Goal: Information Seeking & Learning: Understand process/instructions

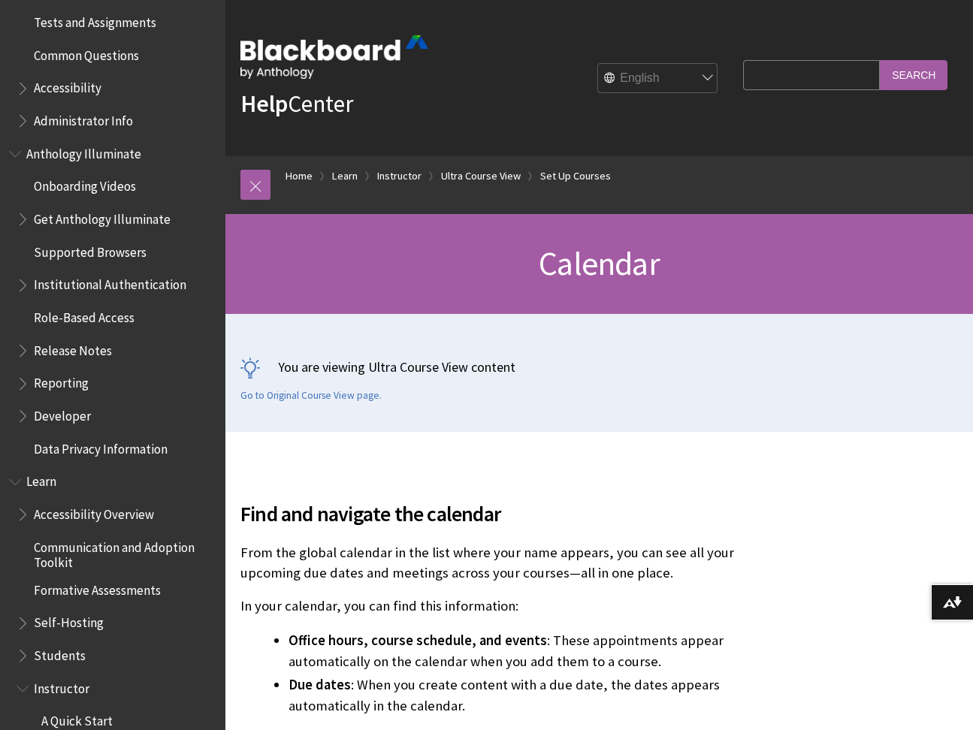
scroll to position [797, 0]
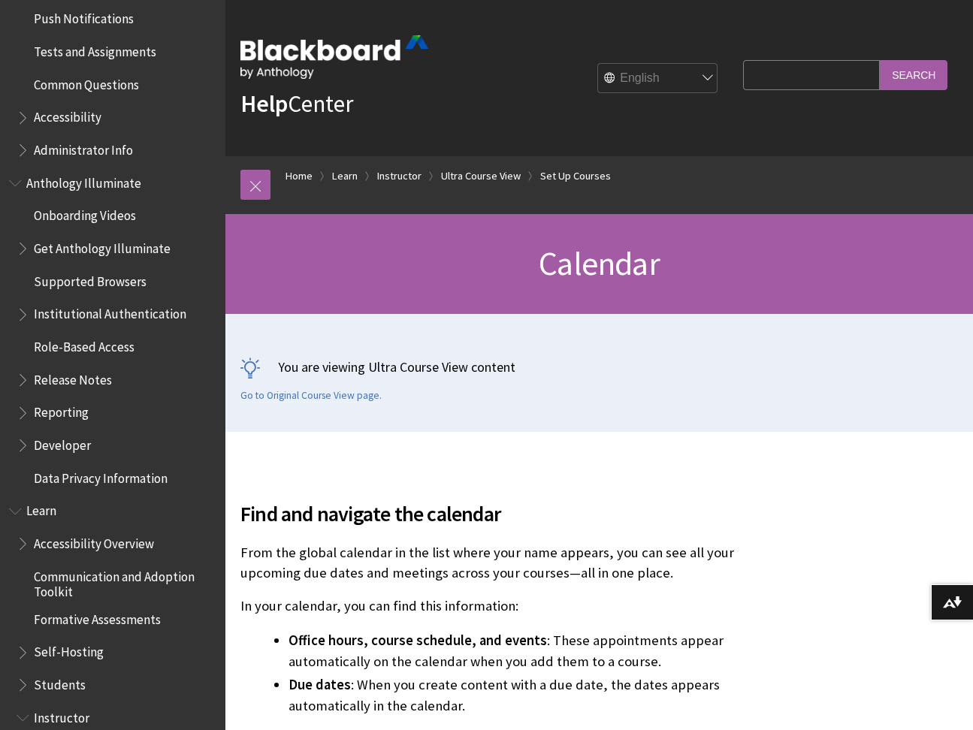
click at [782, 77] on input "Search Query" at bounding box center [811, 74] width 137 height 29
type input "due"
click at [923, 74] on input "Search" at bounding box center [914, 74] width 68 height 29
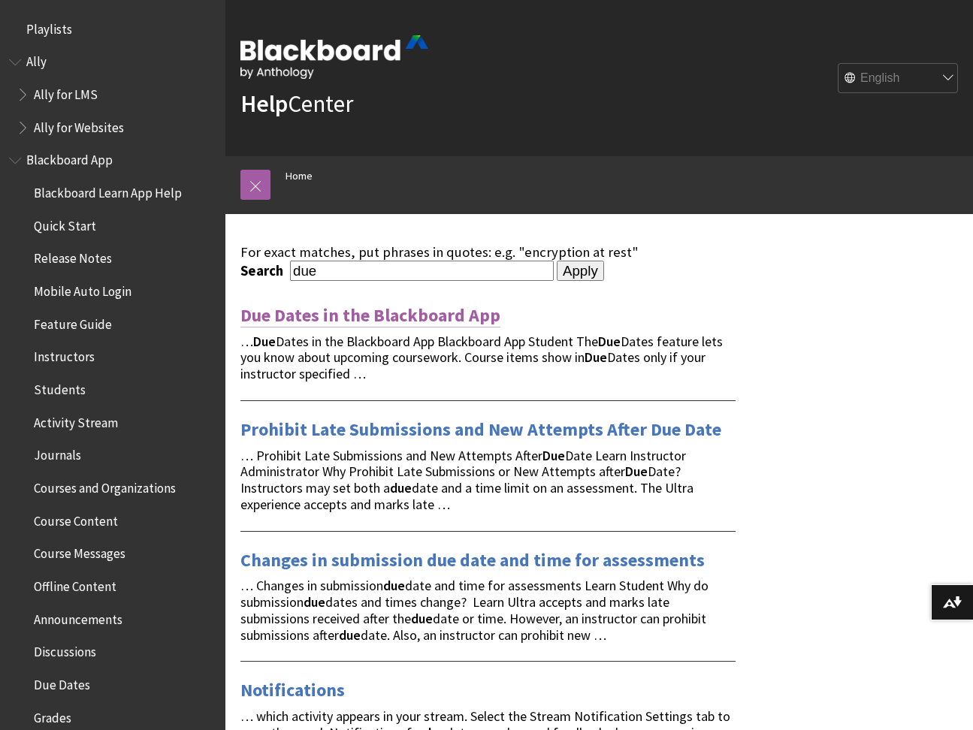
click at [444, 318] on link "Due Dates in the Blackboard App" at bounding box center [370, 315] width 260 height 24
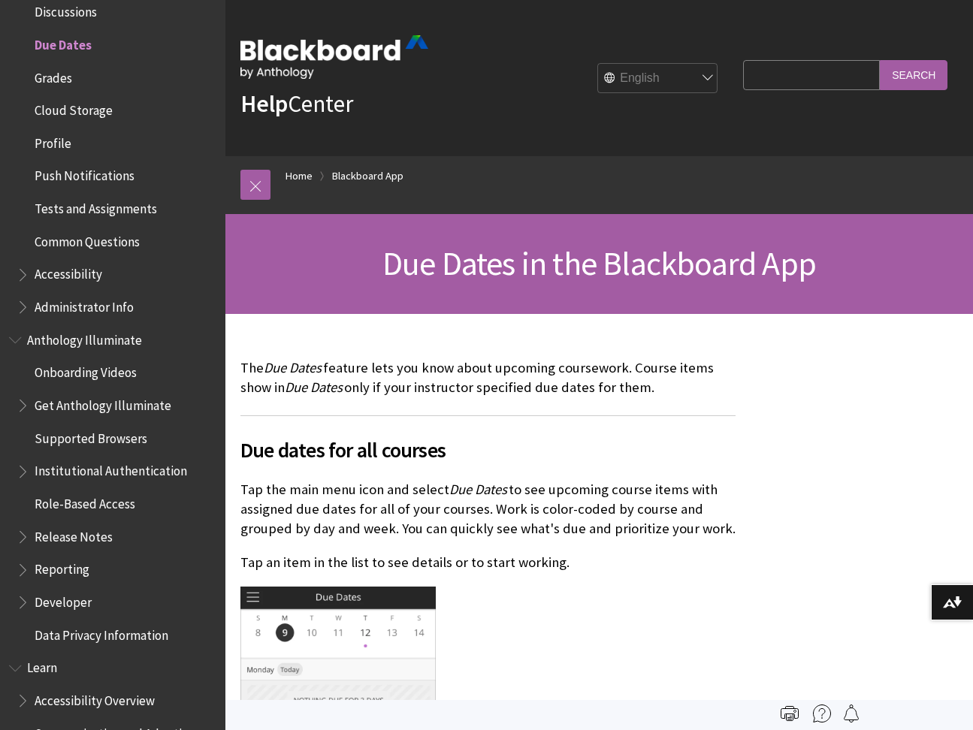
click at [628, 488] on p "Tap the main menu icon and select Due Dates to see upcoming course items with a…" at bounding box center [487, 509] width 495 height 59
